Goal: Check status: Check status

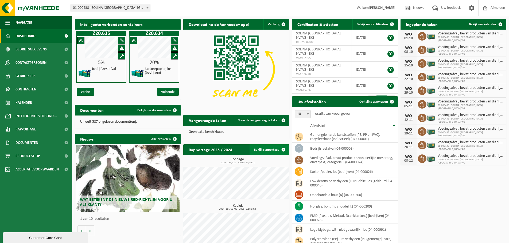
drag, startPoint x: 271, startPoint y: 149, endPoint x: 283, endPoint y: 149, distance: 12.0
click at [271, 149] on link "Bekijk rapportage" at bounding box center [268, 149] width 39 height 11
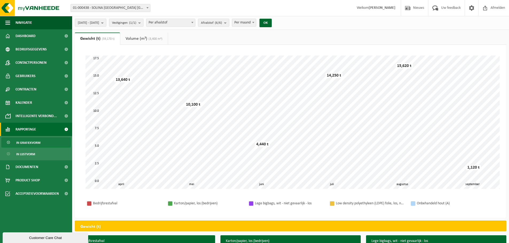
click at [149, 6] on span at bounding box center [147, 7] width 5 height 7
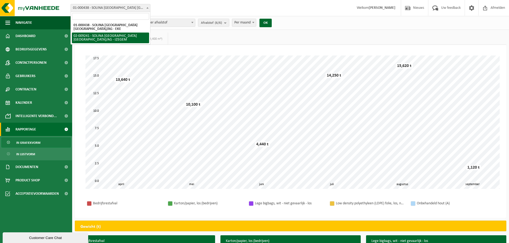
select select "13150"
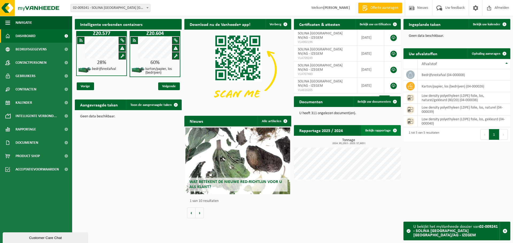
click at [379, 131] on link "Bekijk rapportage" at bounding box center [380, 130] width 39 height 11
